Goal: Transaction & Acquisition: Purchase product/service

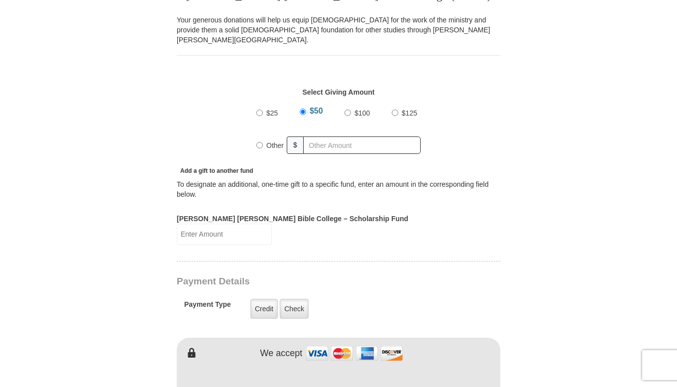
scroll to position [306, 0]
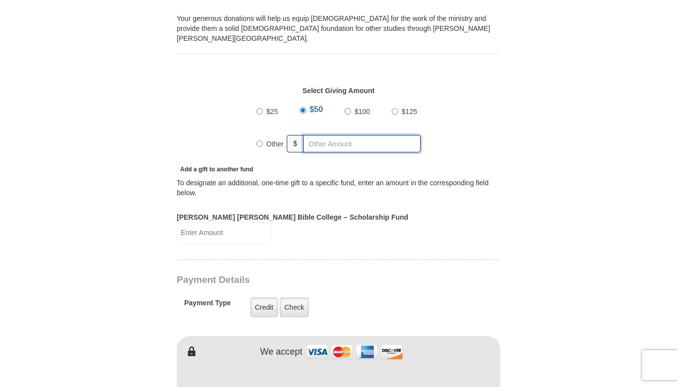
radio input "true"
click at [312, 136] on input "text" at bounding box center [364, 143] width 114 height 17
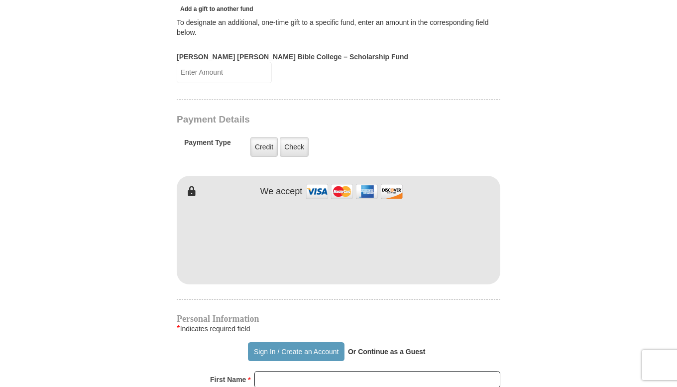
scroll to position [467, 0]
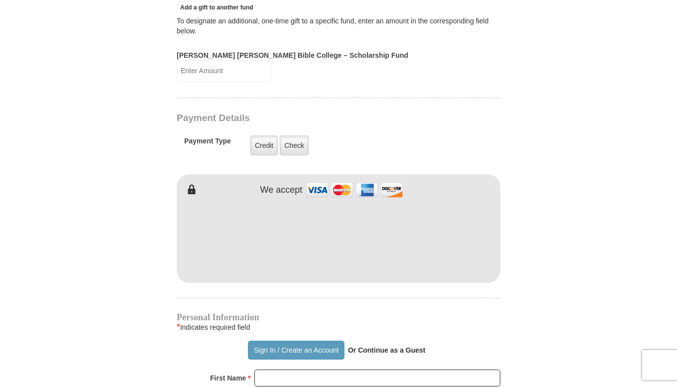
type input "20.00"
click at [296, 135] on label "Check" at bounding box center [294, 145] width 29 height 20
click at [0, 0] on input "Check" at bounding box center [0, 0] width 0 height 0
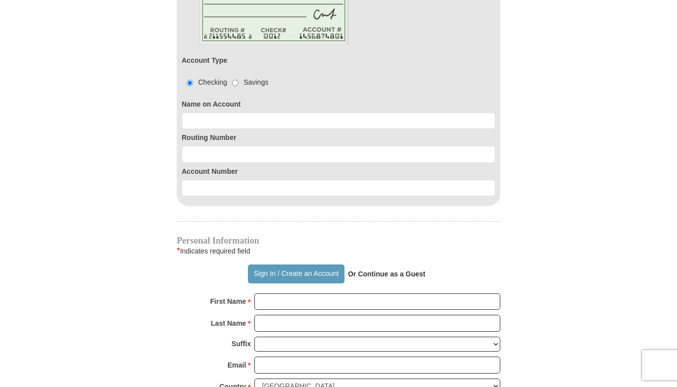
scroll to position [675, 0]
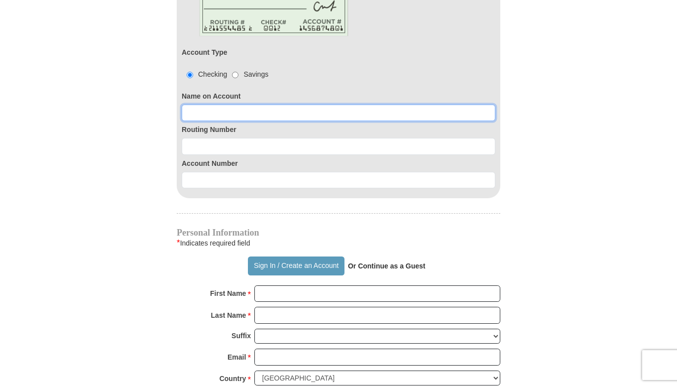
click at [375, 105] on input at bounding box center [339, 113] width 314 height 17
type input "Kim Clark"
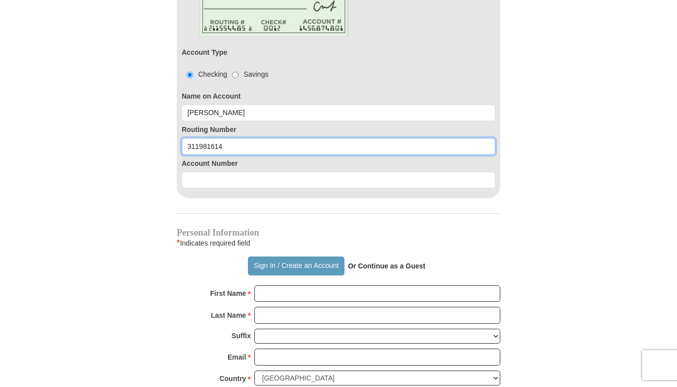
type input "311981614"
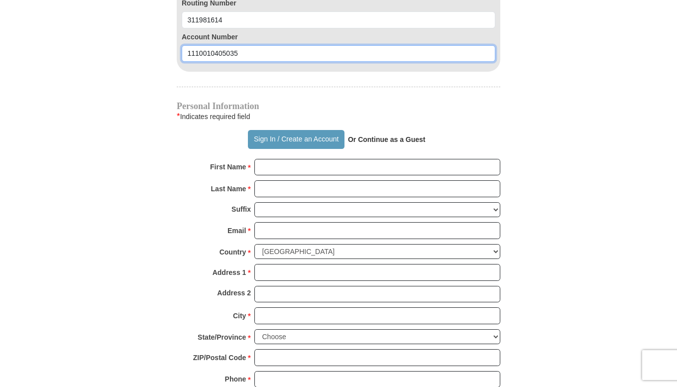
scroll to position [803, 0]
type input "1110010405035"
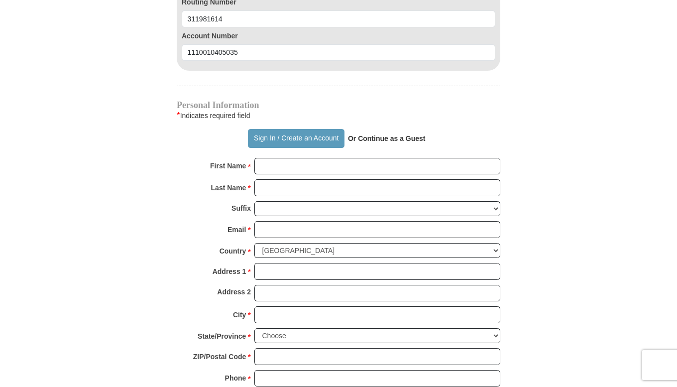
click at [285, 129] on button "Sign In / Create an Account" at bounding box center [296, 138] width 96 height 19
